Goal: Information Seeking & Learning: Learn about a topic

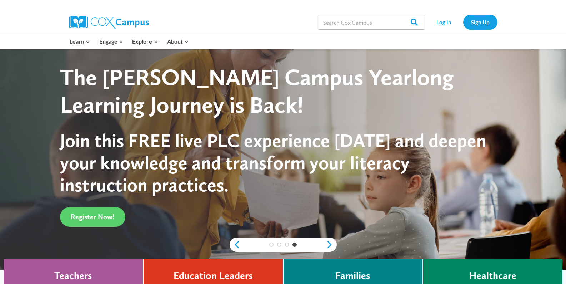
click at [380, 116] on div "The [PERSON_NAME] Campus Yearlong Learning Journey is Back!" at bounding box center [276, 91] width 433 height 55
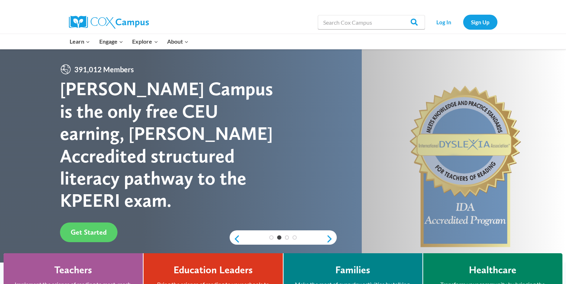
click at [380, 116] on div at bounding box center [283, 166] width 566 height 235
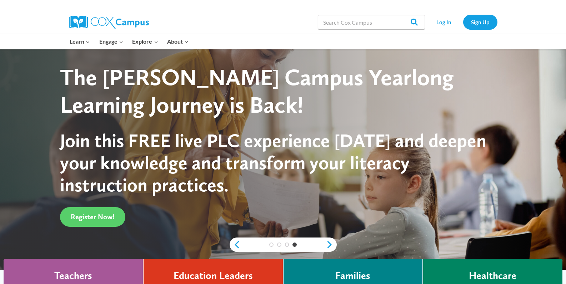
click at [380, 116] on div "The [PERSON_NAME] Campus Yearlong Learning Journey is Back!" at bounding box center [276, 91] width 433 height 55
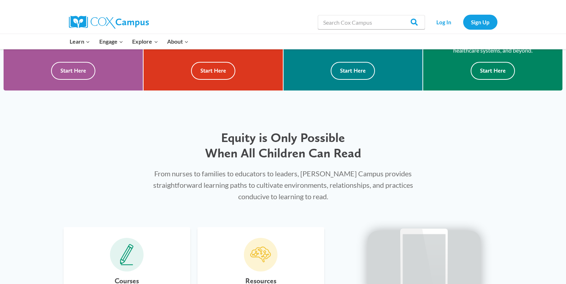
scroll to position [252, 0]
